Goal: Information Seeking & Learning: Learn about a topic

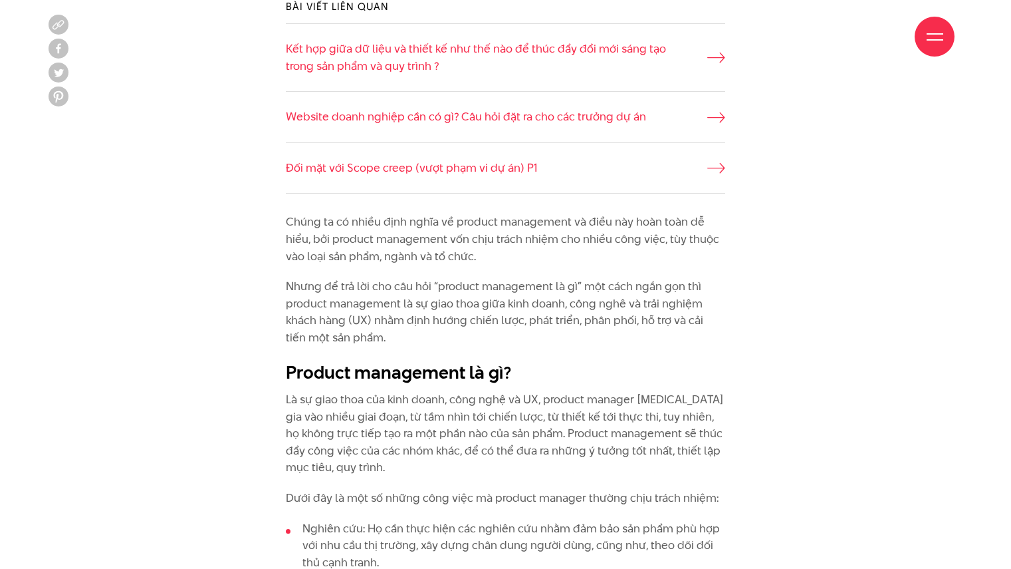
scroll to position [1064, 0]
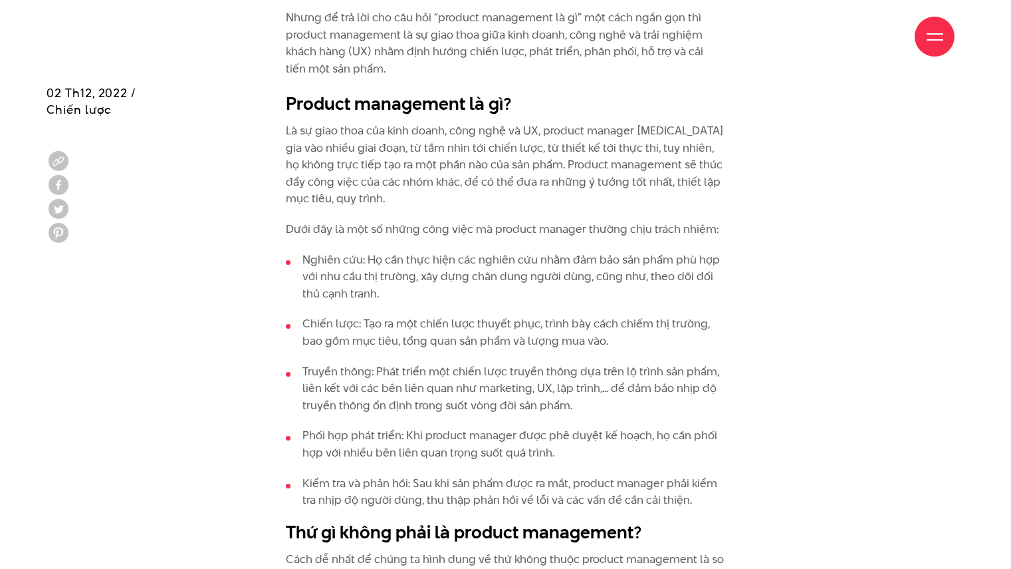
scroll to position [1197, 0]
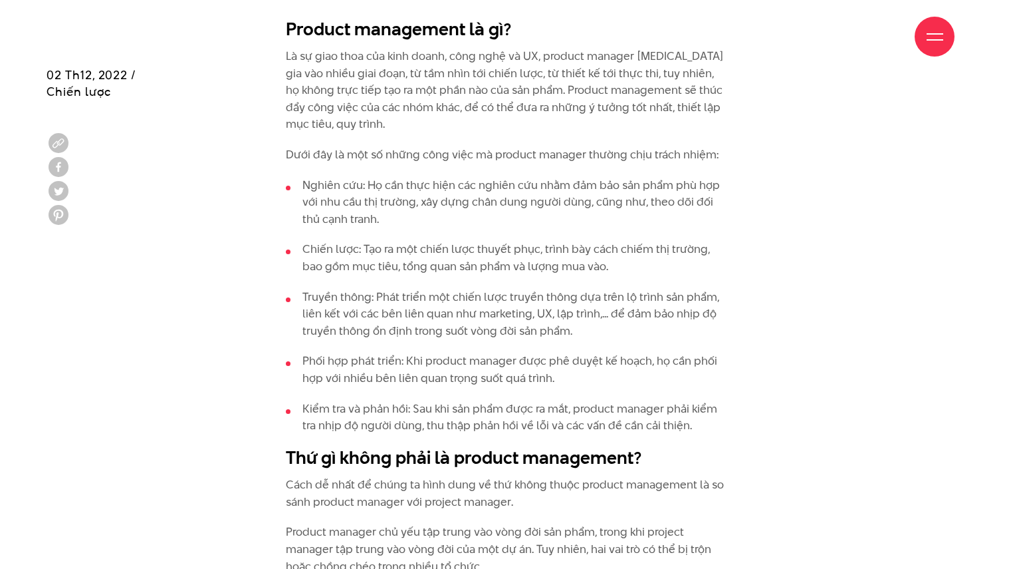
click at [302, 392] on ul "Nghiên cứu: Họ cần thực hiện các nghiên cứu nhằm đảm bảo sản phẩm phù hợp với n…" at bounding box center [506, 305] width 440 height 257
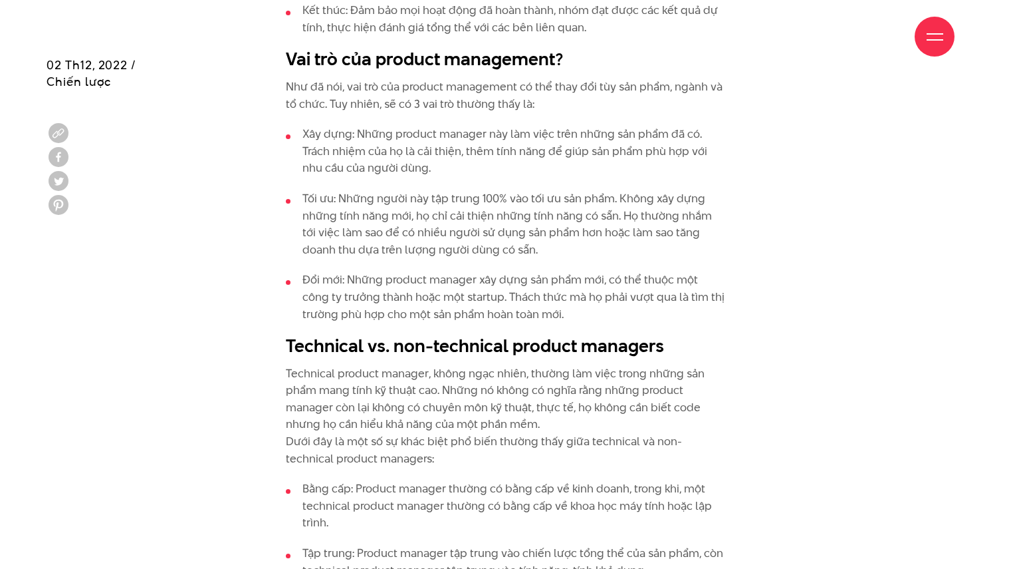
scroll to position [2062, 0]
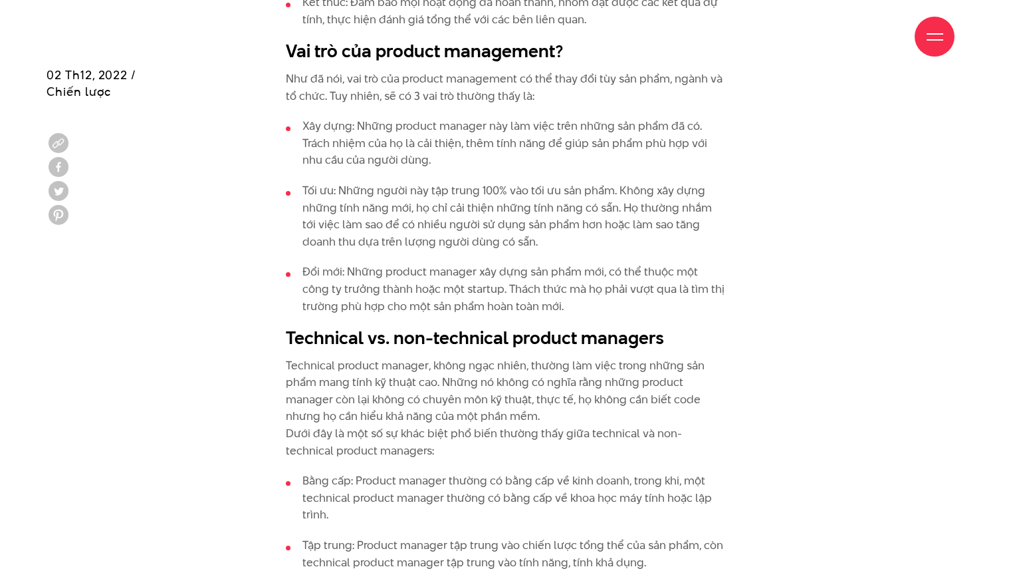
click at [273, 372] on div "Chúng ta có nhiều định nghĩa về product management và điều này hoàn toàn dễ hiể…" at bounding box center [506, 120] width 918 height 2229
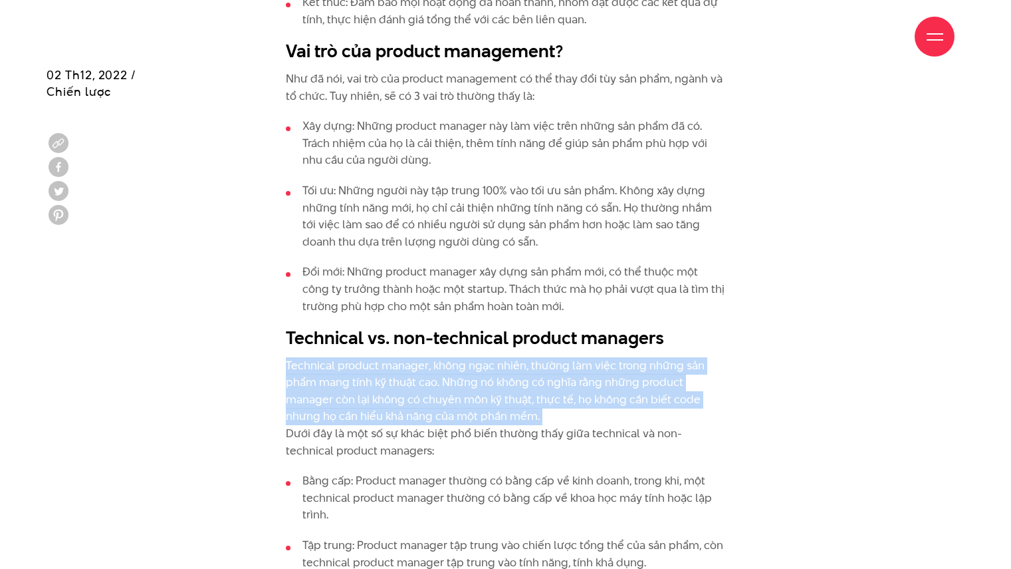
click at [273, 372] on div "Chúng ta có nhiều định nghĩa về product management và điều này hoàn toàn dễ hiể…" at bounding box center [506, 120] width 918 height 2229
click at [356, 406] on p "Technical product manager, không ngạc nhiên, thường làm việc trong những sản ph…" at bounding box center [506, 408] width 440 height 102
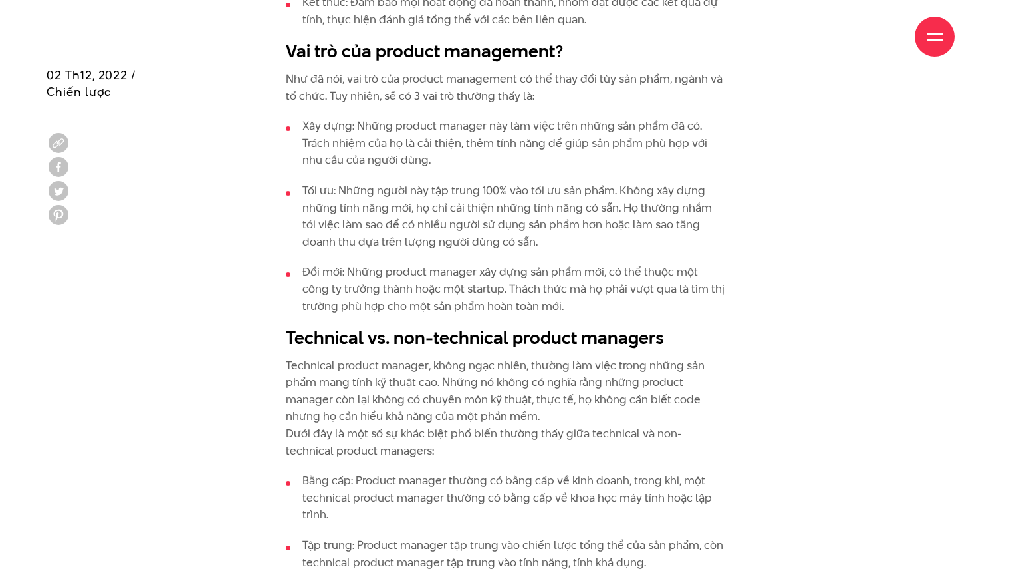
click at [237, 303] on div "Chúng ta có nhiều định nghĩa về product management và điều này hoàn toàn dễ hiể…" at bounding box center [506, 120] width 918 height 2229
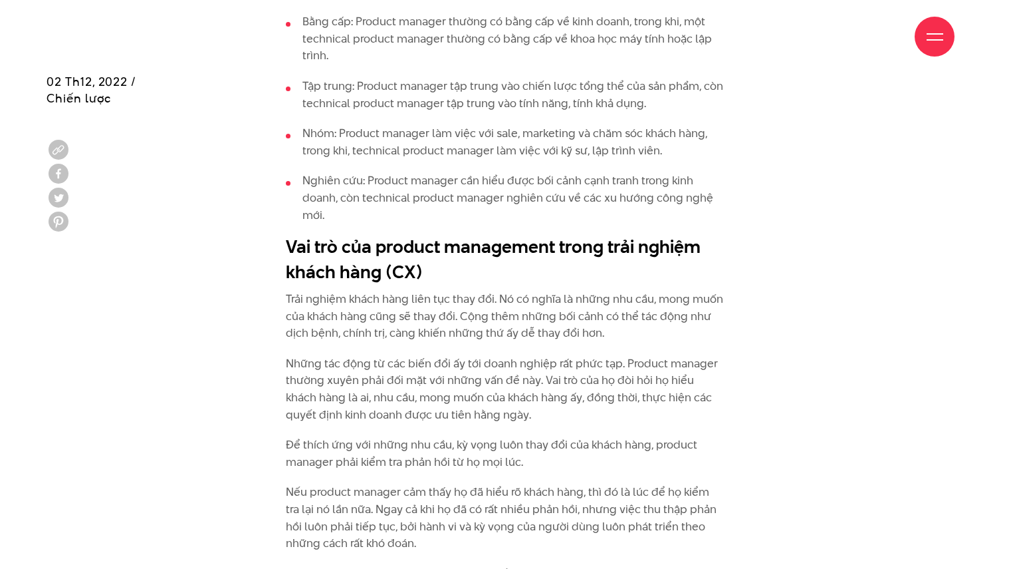
scroll to position [2527, 0]
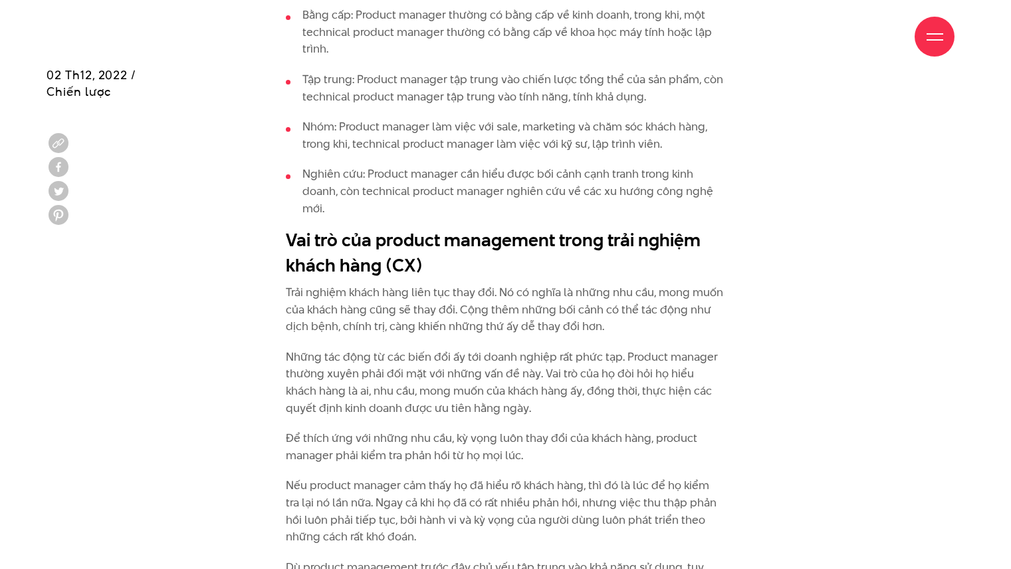
click at [313, 457] on p "Để thích ứng với những nhu cầu, kỳ vọng luôn thay đổi của khách hàng, product m…" at bounding box center [506, 447] width 440 height 34
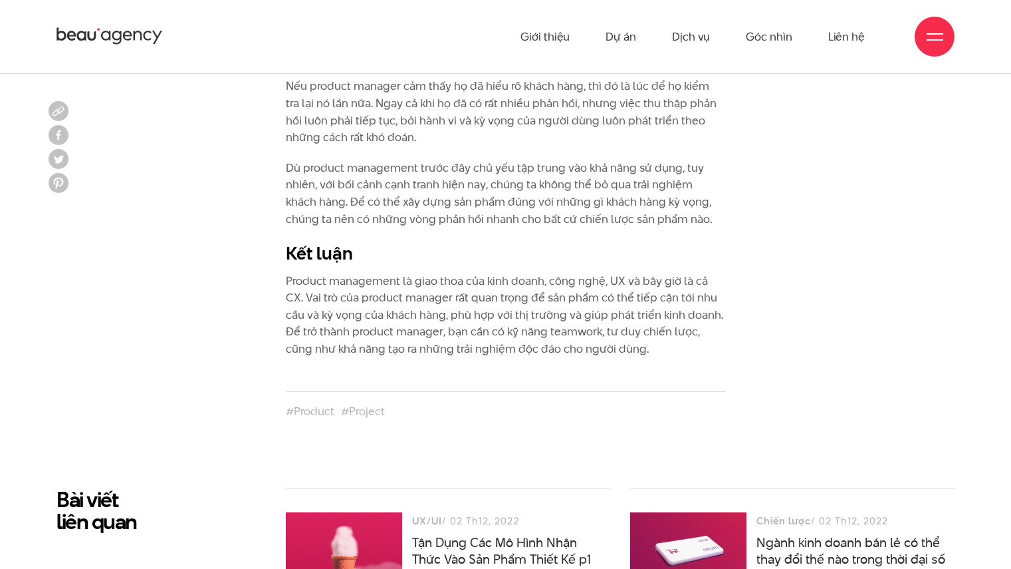
scroll to position [2594, 0]
